Goal: Entertainment & Leisure: Consume media (video, audio)

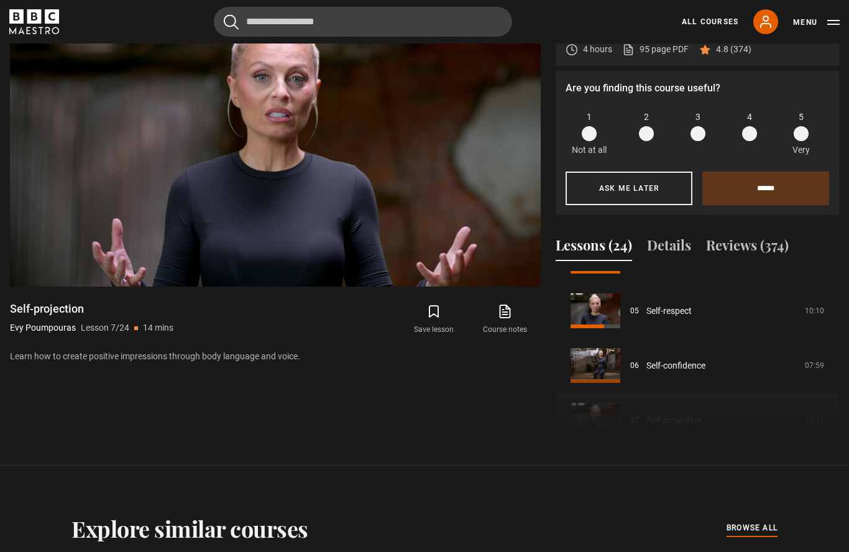
scroll to position [260, 0]
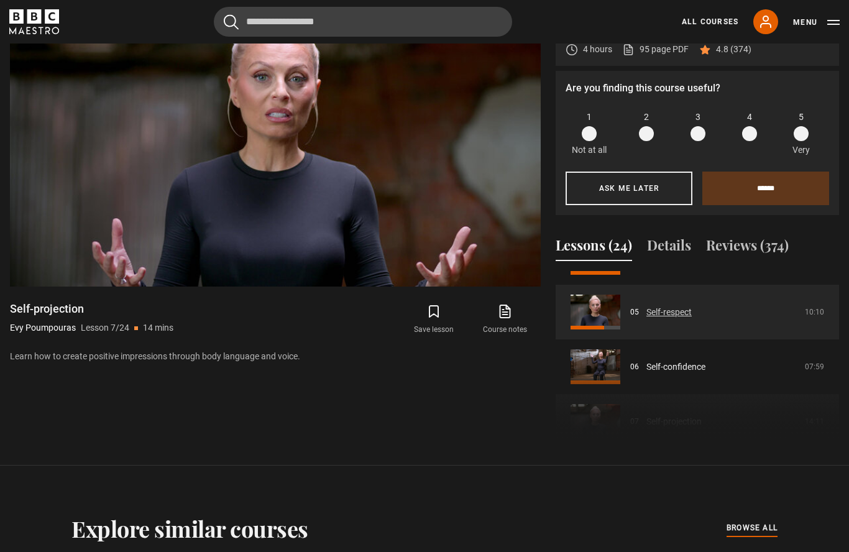
click at [692, 319] on link "Self-respect" at bounding box center [668, 312] width 45 height 13
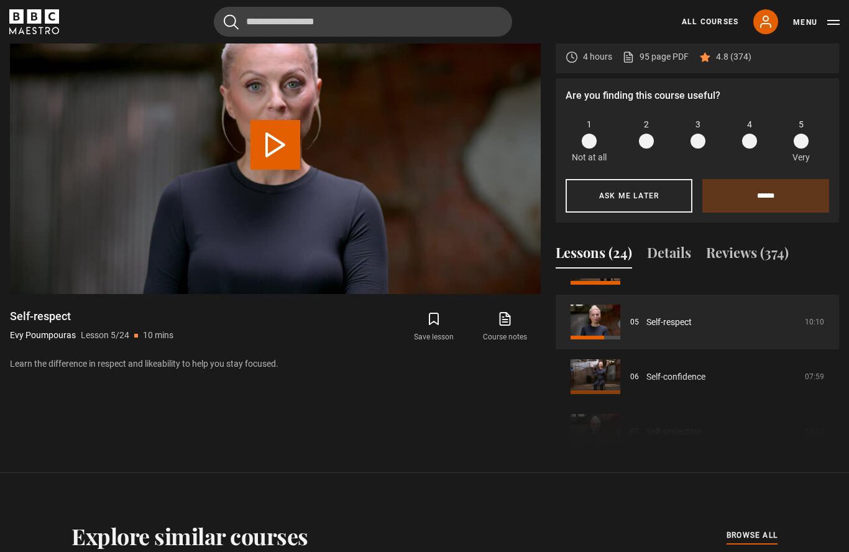
scroll to position [258, 0]
click at [692, 327] on link "Self-respect" at bounding box center [668, 320] width 45 height 13
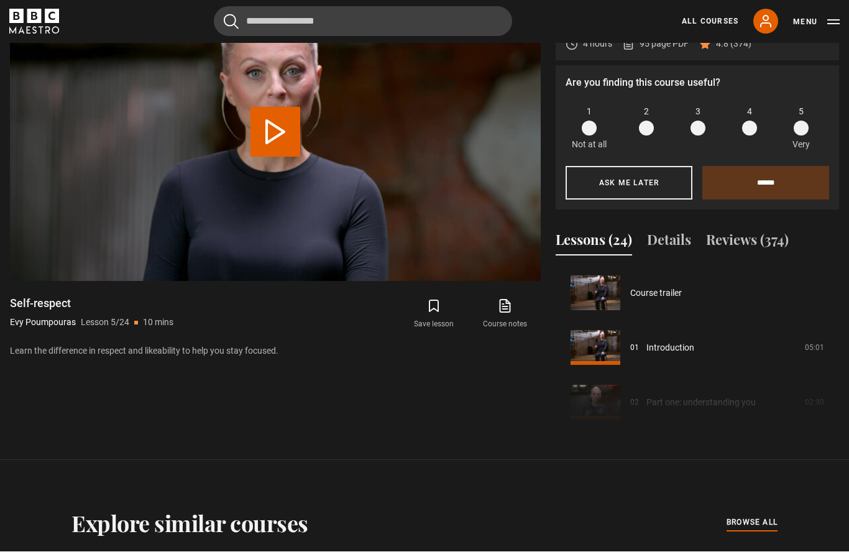
scroll to position [219, 0]
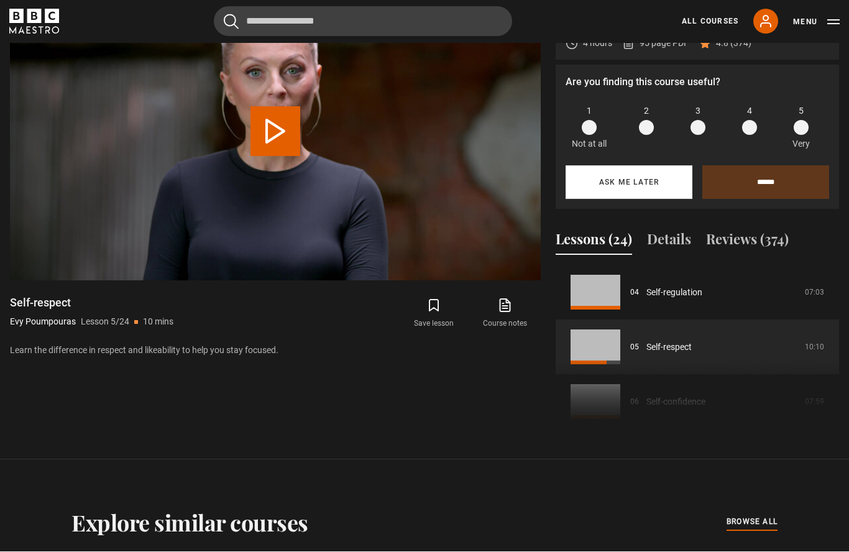
click at [651, 199] on button "Ask me later" at bounding box center [628, 183] width 127 height 34
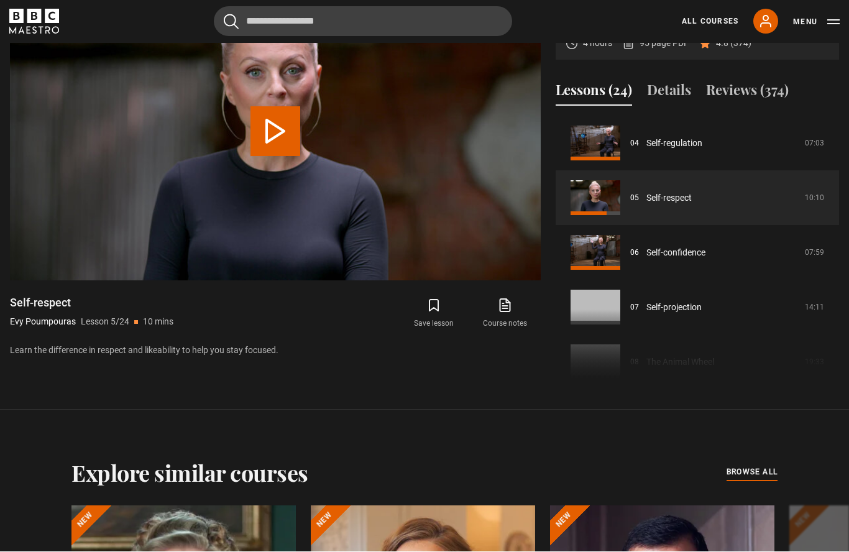
scroll to position [629, 0]
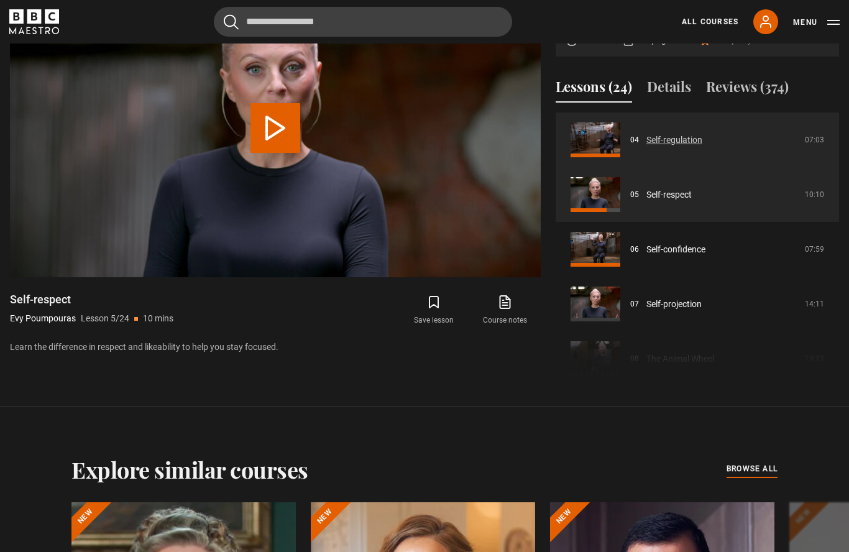
click at [702, 147] on link "Self-regulation" at bounding box center [674, 140] width 56 height 13
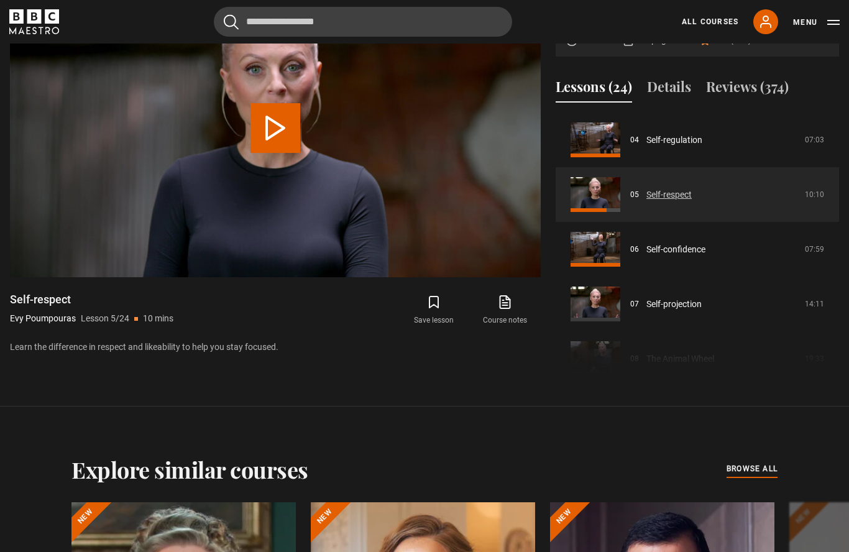
click at [692, 201] on link "Self-respect" at bounding box center [668, 194] width 45 height 13
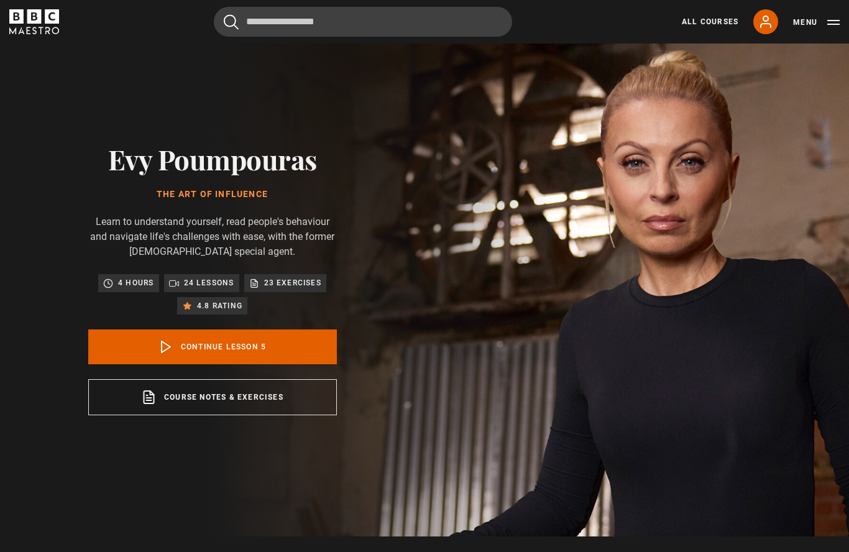
scroll to position [21, 0]
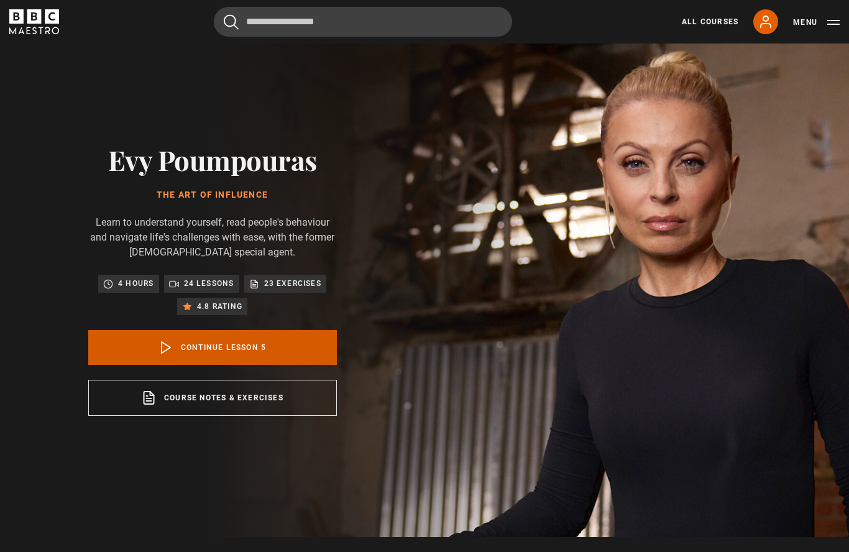
click at [171, 355] on icon at bounding box center [165, 347] width 15 height 15
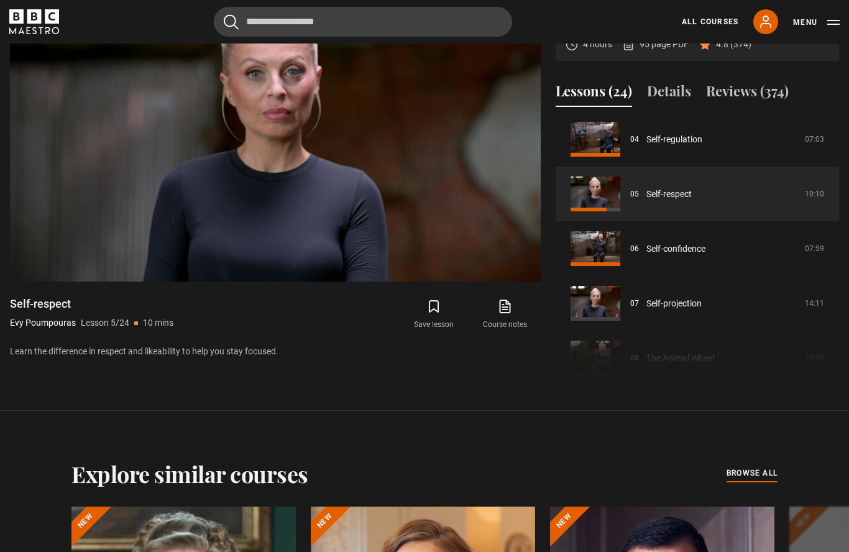
scroll to position [630, 0]
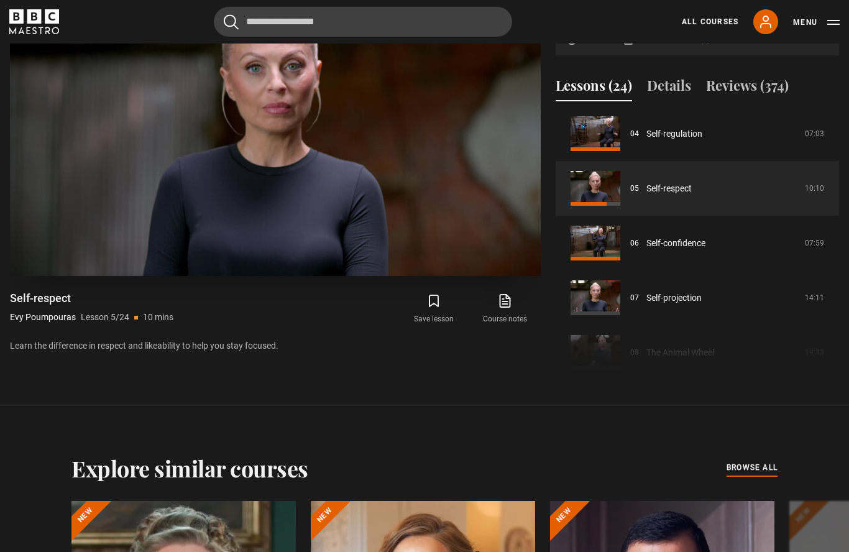
click at [514, 276] on video-js "Video Player is loading. Play Lesson Self-respect 10s Skip Back 10 seconds Paus…" at bounding box center [275, 127] width 531 height 298
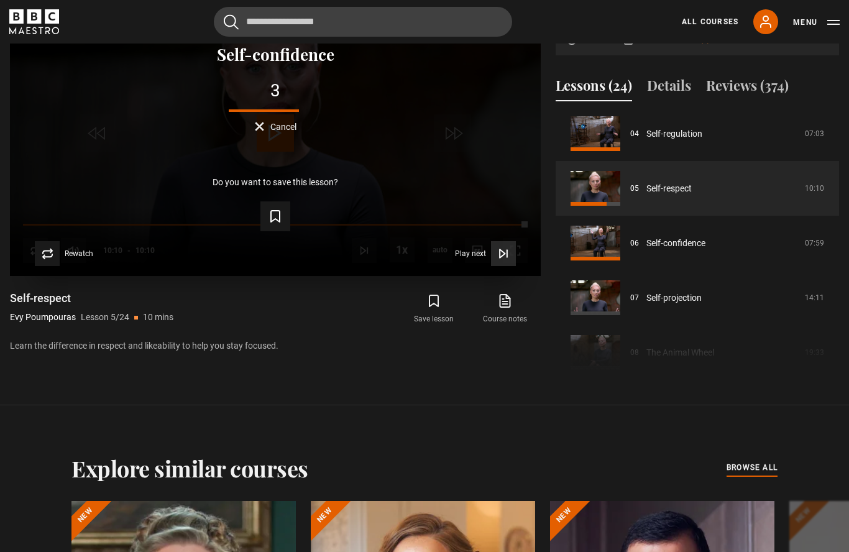
click at [471, 257] on span "Play next" at bounding box center [470, 253] width 31 height 7
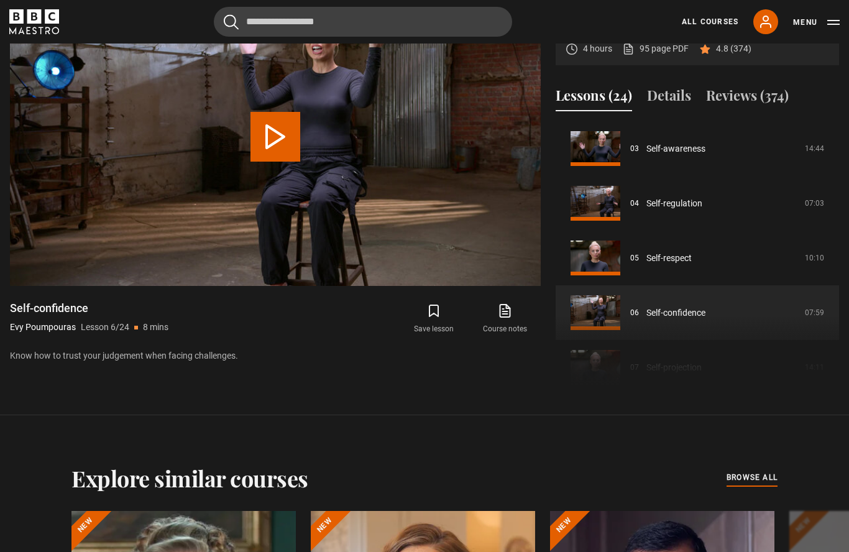
scroll to position [163, 0]
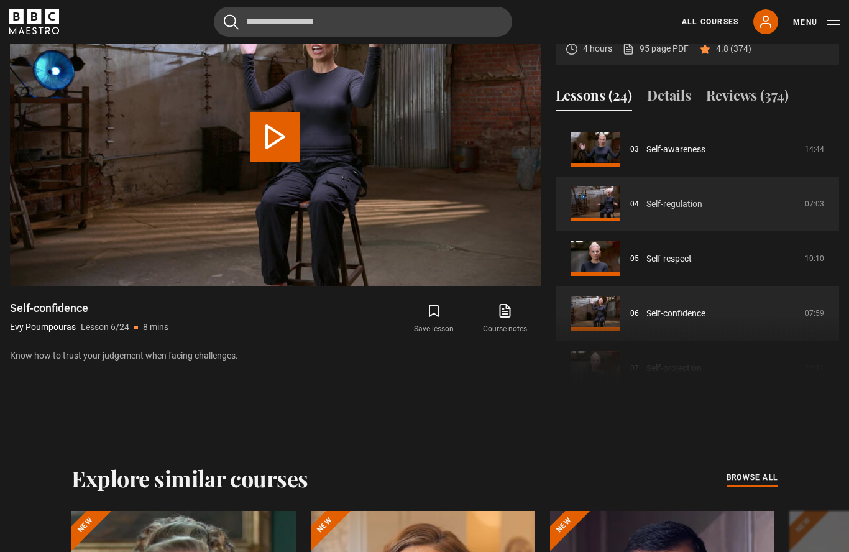
click at [691, 211] on link "Self-regulation" at bounding box center [674, 204] width 56 height 13
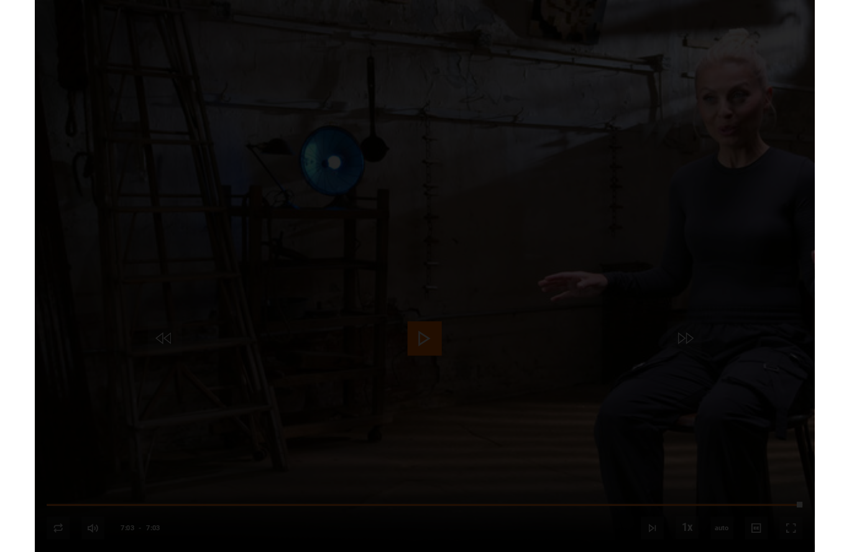
scroll to position [612, 0]
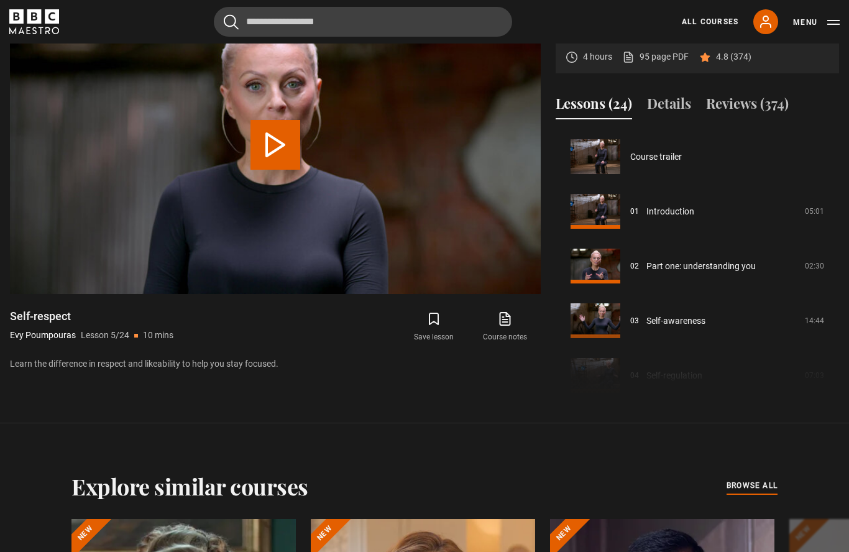
scroll to position [219, 0]
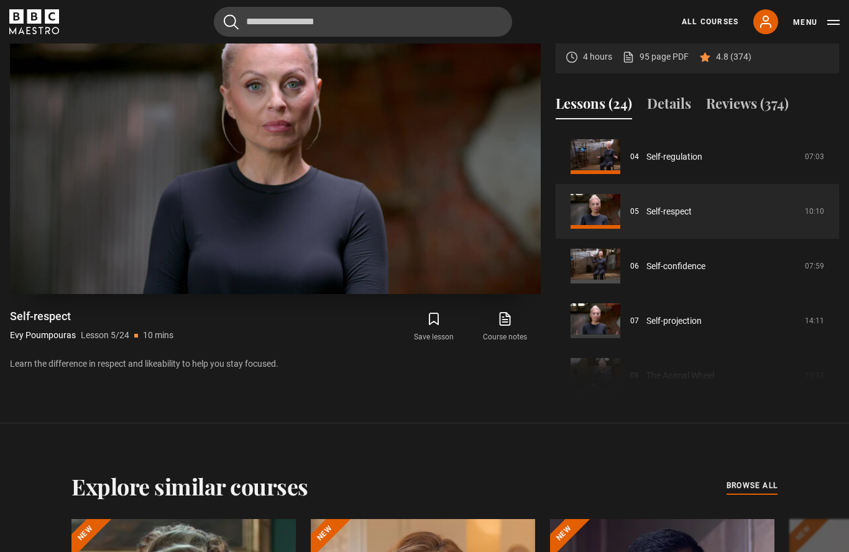
click at [86, 294] on video-js "Video Player is loading. Play Lesson Self-respect 10s Skip Back 10 seconds Paus…" at bounding box center [275, 145] width 531 height 298
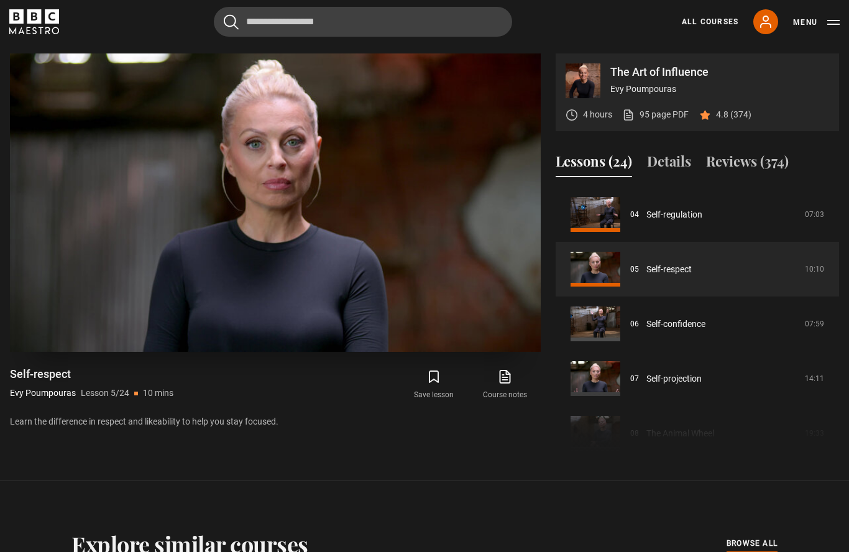
scroll to position [561, 0]
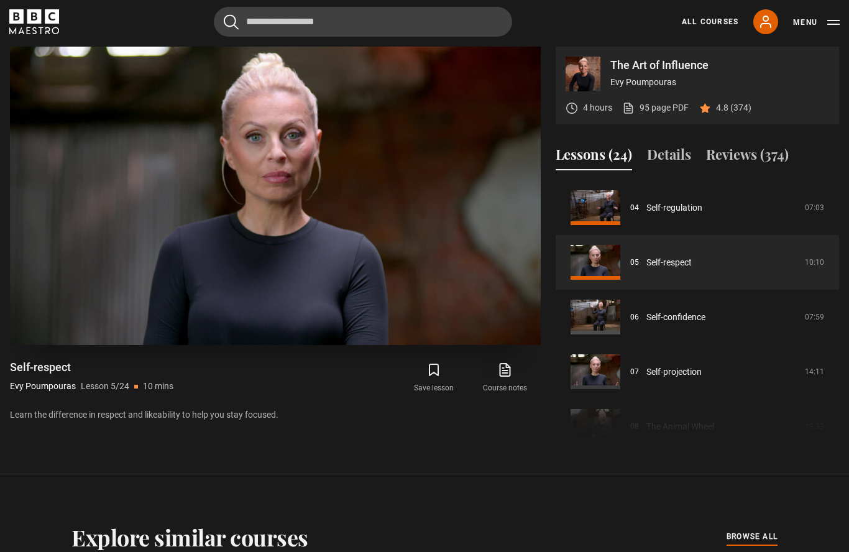
click at [331, 233] on video-js "Video Player is loading. Play Lesson Self-respect 10s Skip Back 10 seconds Paus…" at bounding box center [275, 196] width 531 height 298
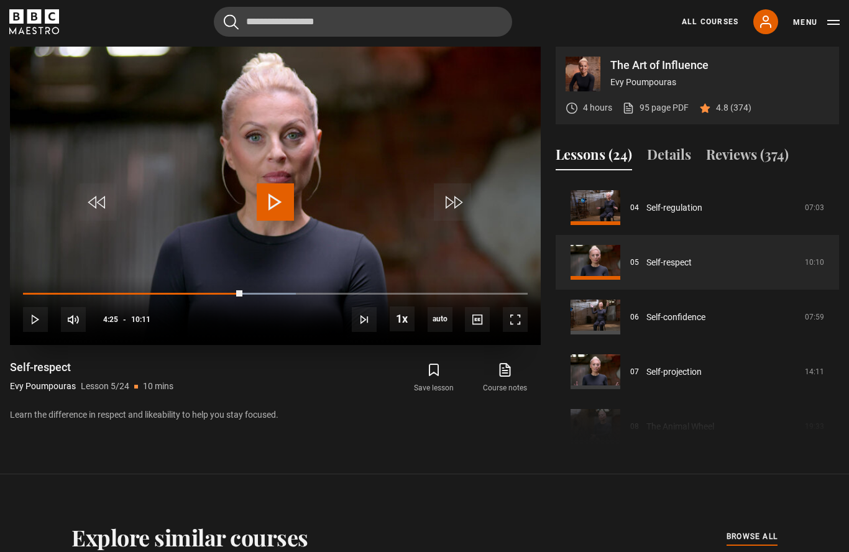
click at [267, 221] on span "Video Player" at bounding box center [275, 201] width 37 height 37
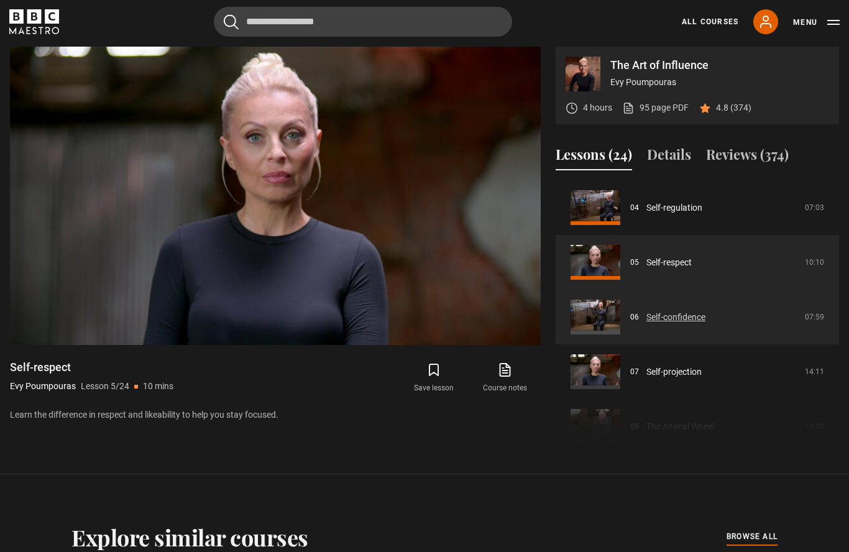
click at [654, 324] on link "Self-confidence" at bounding box center [675, 317] width 59 height 13
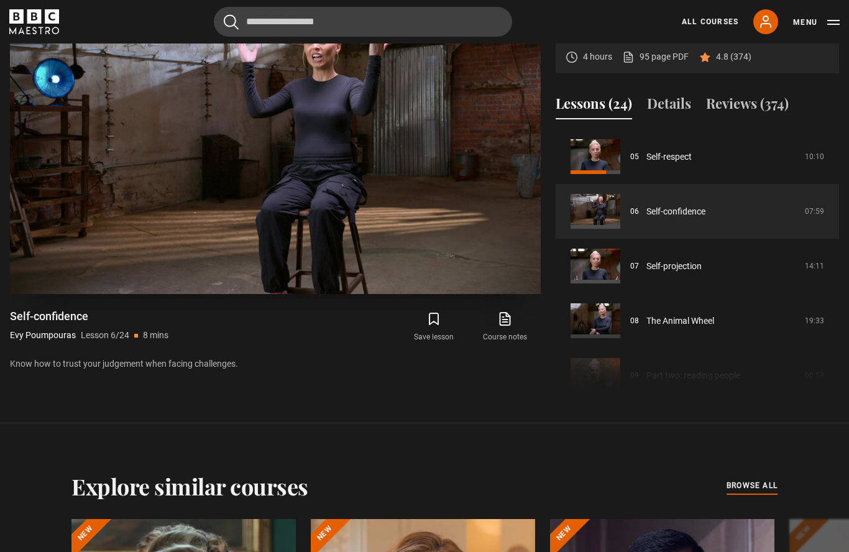
click at [301, 221] on video-js "Video Player is loading. Play Lesson Self-confidence 10s Skip Back 10 seconds P…" at bounding box center [275, 145] width 531 height 298
